Goal: Task Accomplishment & Management: Manage account settings

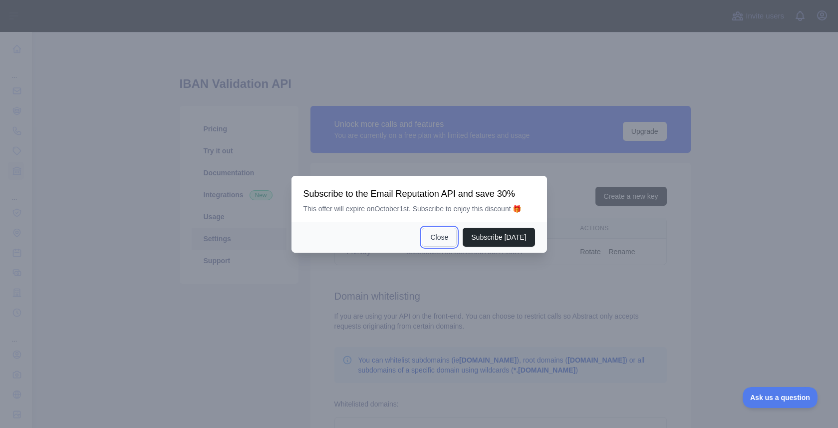
click at [447, 237] on button "Close" at bounding box center [439, 237] width 35 height 19
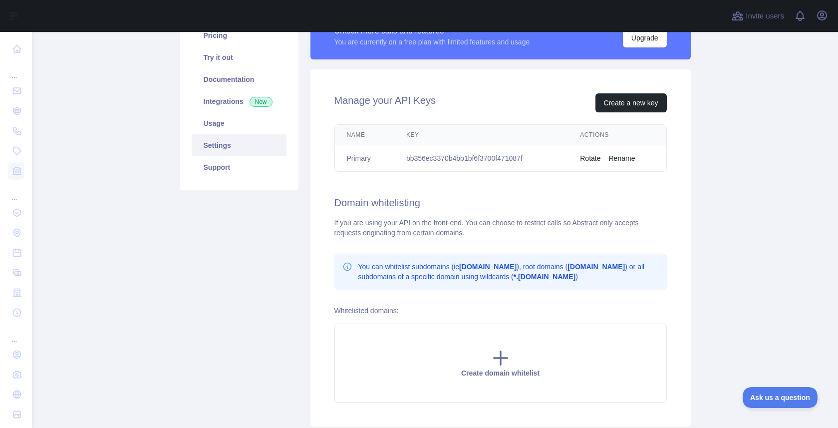
scroll to position [164, 0]
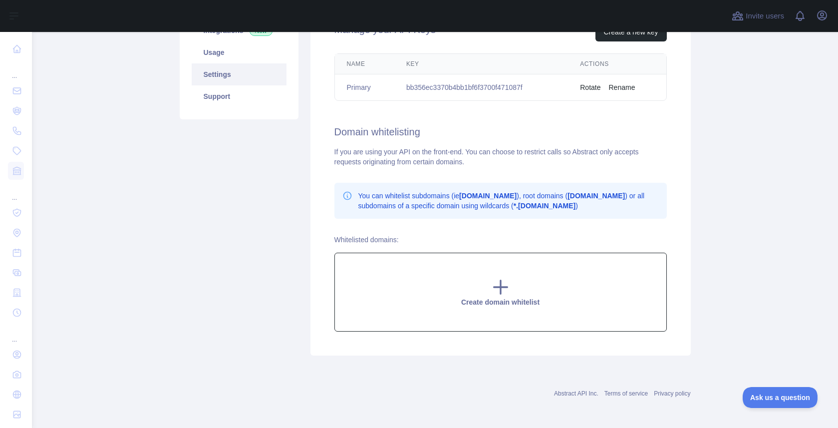
click at [506, 297] on div "Create domain whitelist" at bounding box center [500, 291] width 332 height 79
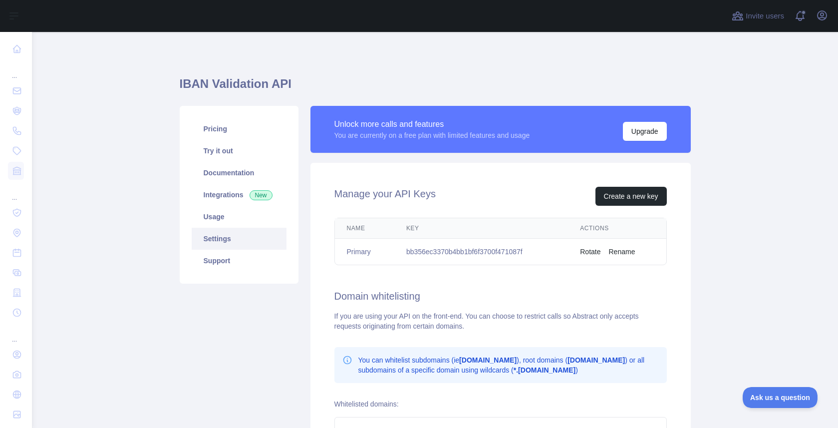
click at [490, 248] on td "bb356ec3370b4bb1bf6f3700f471087f" at bounding box center [481, 252] width 174 height 26
copy td "bb356ec3370b4bb1bf6f3700f471087f"
